Goal: Task Accomplishment & Management: Use online tool/utility

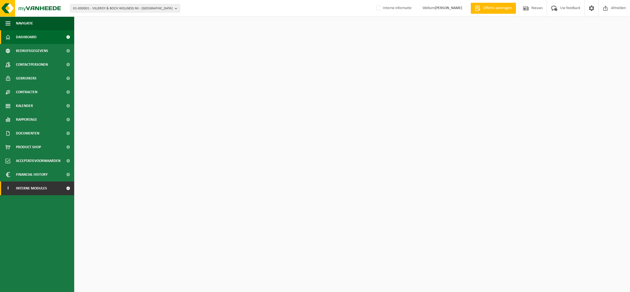
click at [40, 188] on span "Interne modules" at bounding box center [31, 188] width 31 height 14
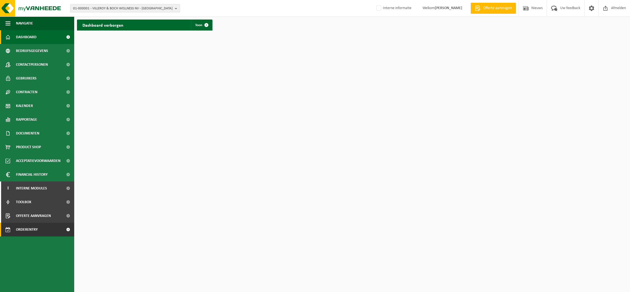
click at [38, 230] on span "Orderentry Goedkeuring" at bounding box center [39, 230] width 46 height 14
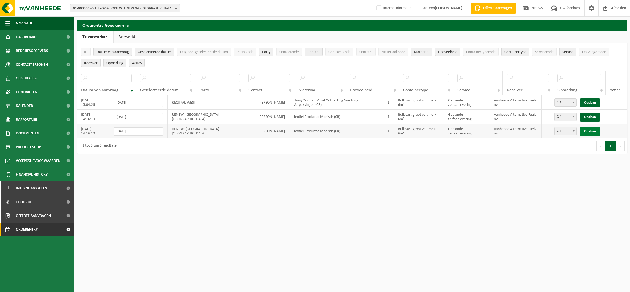
click at [585, 131] on link "Opslaan" at bounding box center [590, 131] width 20 height 9
